Goal: Transaction & Acquisition: Subscribe to service/newsletter

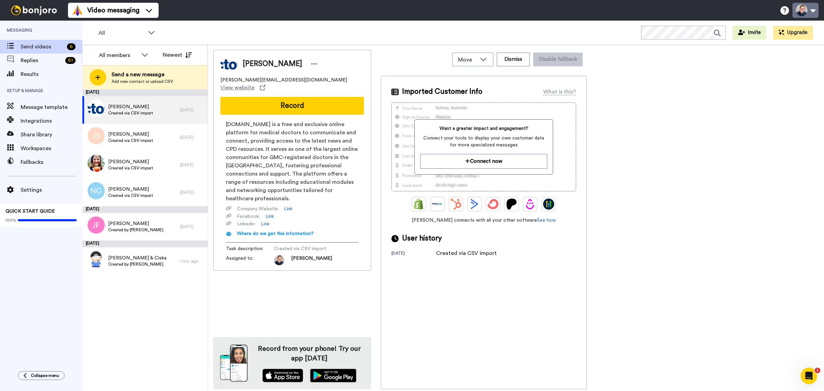
click at [808, 8] on button at bounding box center [805, 10] width 26 height 15
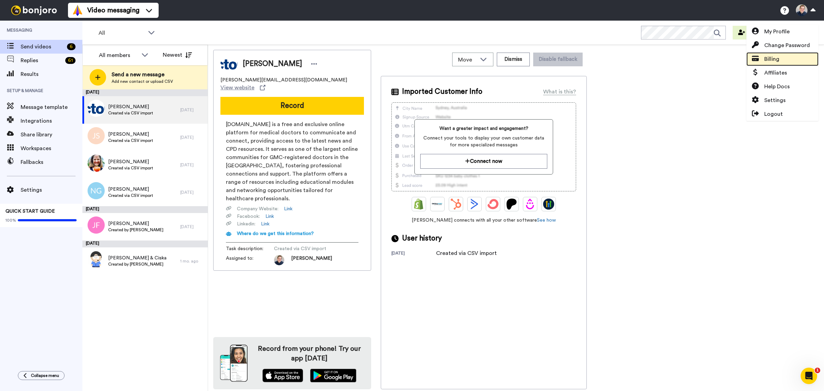
click at [788, 57] on link "Billing" at bounding box center [782, 59] width 72 height 14
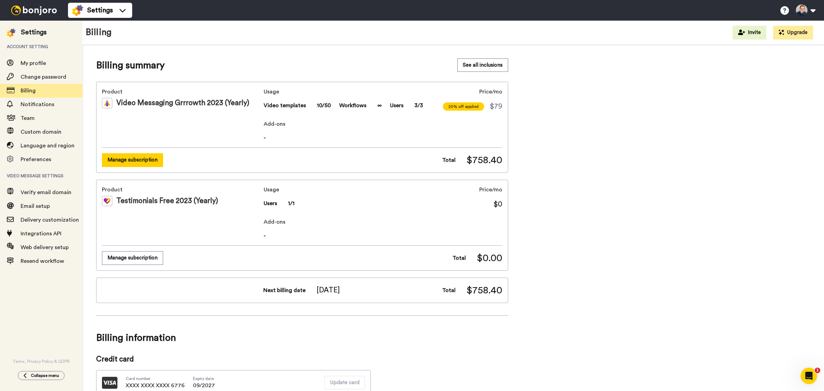
click at [138, 160] on button "Manage subscription" at bounding box center [132, 159] width 61 height 13
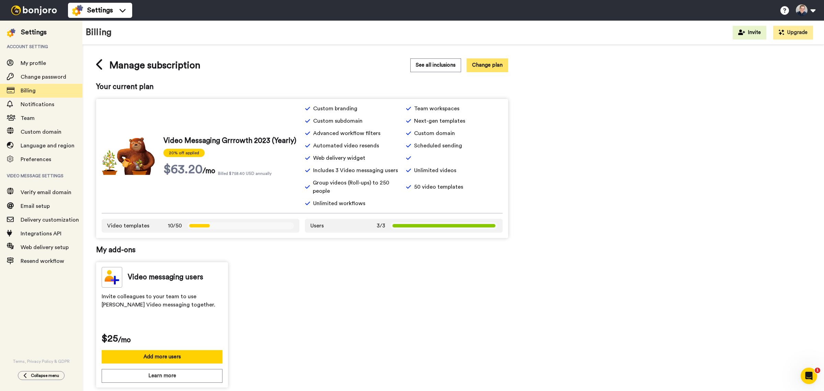
click at [503, 64] on button "Change plan" at bounding box center [488, 64] width 42 height 13
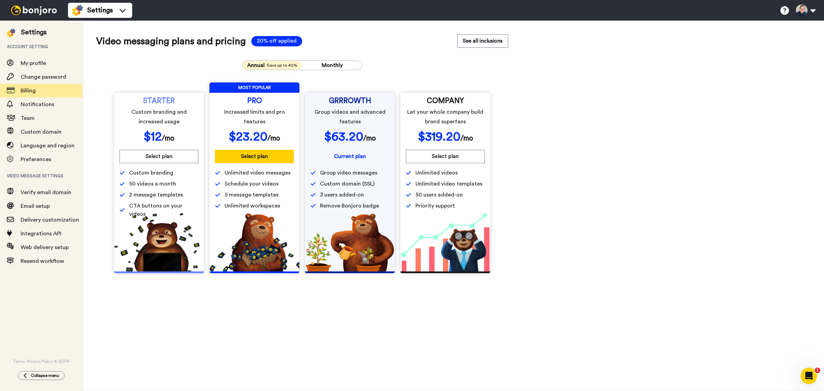
click at [180, 114] on span "Custom branding and increased usage" at bounding box center [159, 116] width 77 height 19
click at [190, 123] on span "Custom branding and increased usage" at bounding box center [159, 116] width 77 height 19
click at [175, 111] on span "Custom branding and increased usage" at bounding box center [159, 116] width 77 height 19
click at [181, 157] on button "Select plan" at bounding box center [158, 156] width 79 height 13
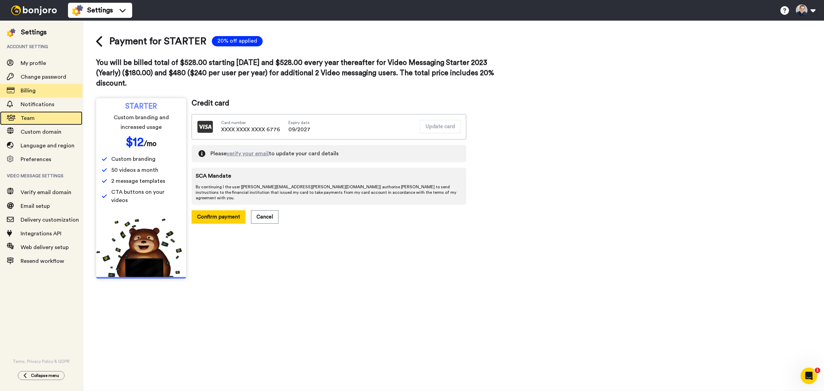
click at [37, 112] on div "Team" at bounding box center [41, 118] width 82 height 14
